Goal: Information Seeking & Learning: Learn about a topic

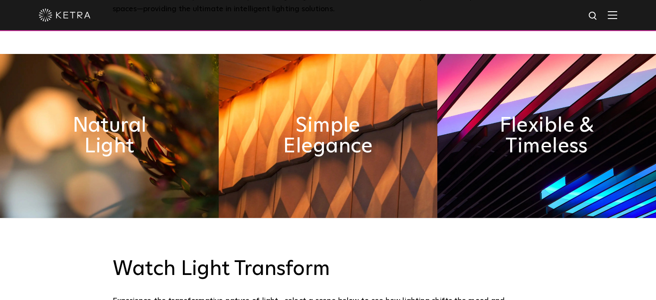
scroll to position [365, 0]
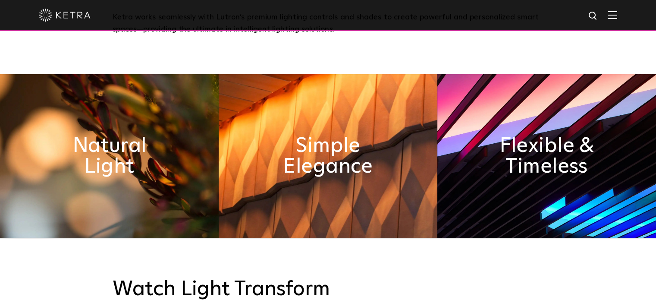
click at [617, 13] on img at bounding box center [611, 15] width 9 height 8
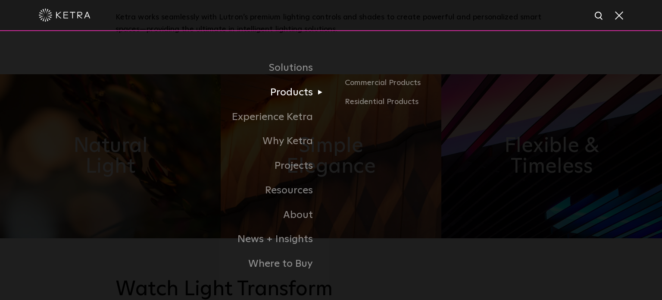
click at [301, 91] on link "Products" at bounding box center [224, 92] width 216 height 25
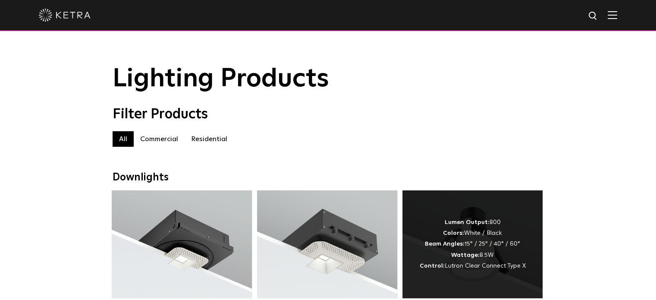
click at [498, 223] on div "Lumen Output: 800 Colors: White / Black Beam Angles: 15° / 25° / 40° / 60° Watt…" at bounding box center [472, 244] width 106 height 54
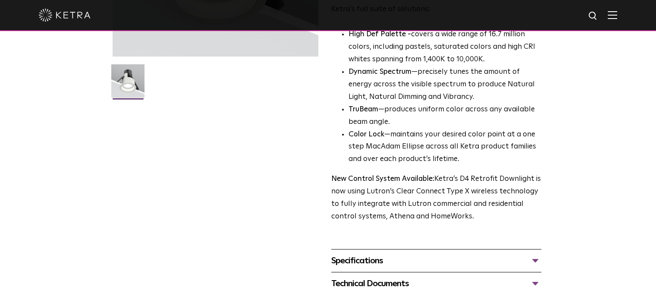
scroll to position [207, 0]
